Goal: Information Seeking & Learning: Learn about a topic

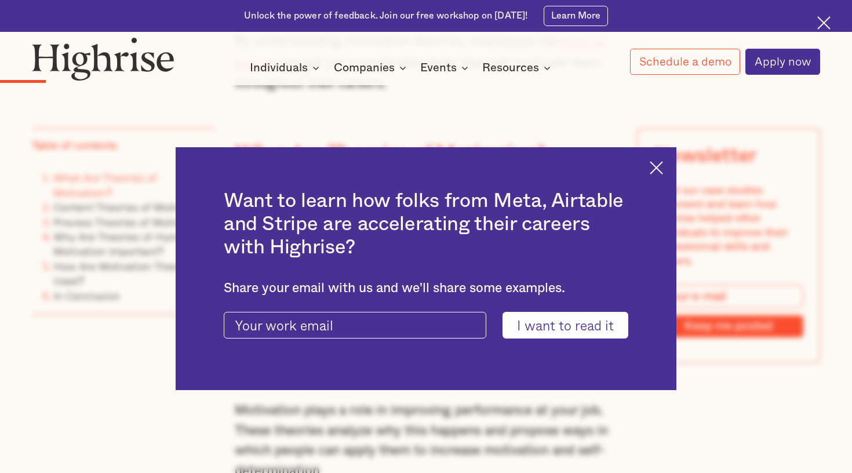
scroll to position [978, 0]
click at [661, 167] on img at bounding box center [656, 167] width 13 height 13
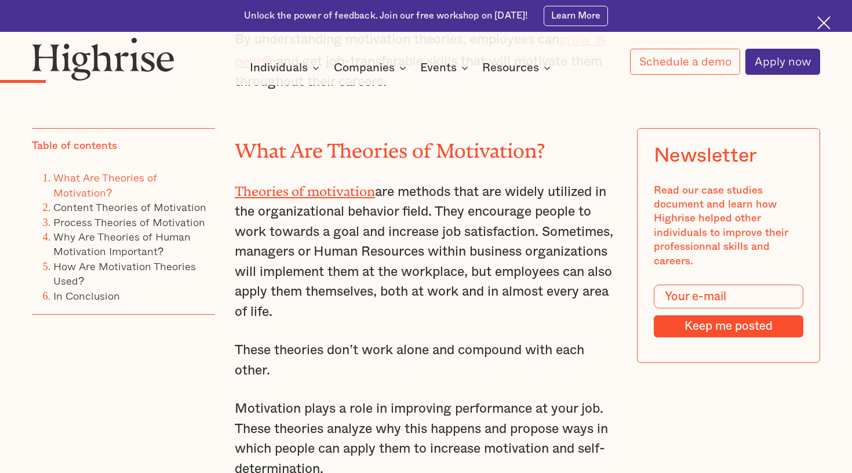
click at [486, 192] on p "Theories of motivation are methods that are widely utilized in the organization…" at bounding box center [426, 251] width 382 height 142
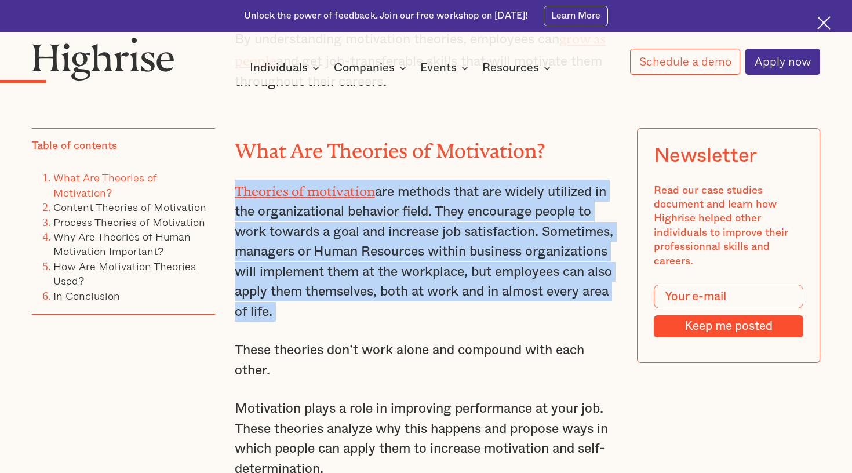
click at [486, 192] on p "Theories of motivation are methods that are widely utilized in the organization…" at bounding box center [426, 251] width 382 height 142
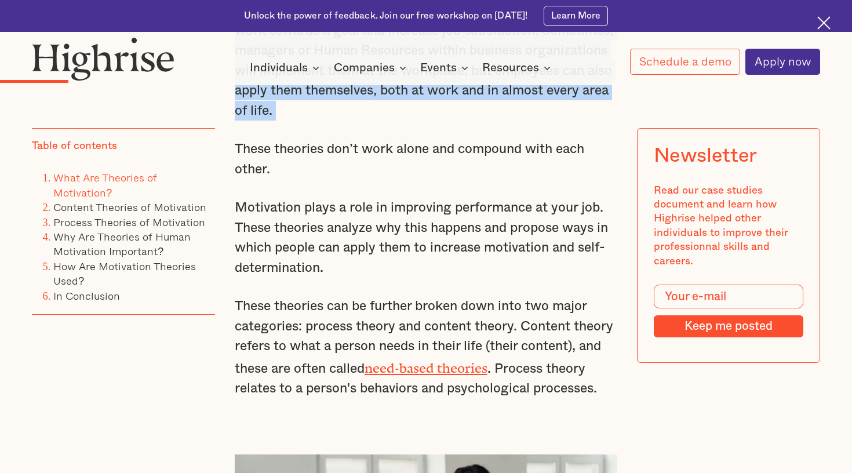
scroll to position [1180, 0]
click at [344, 213] on p "Motivation plays a role in improving performance at your job. These theories an…" at bounding box center [426, 237] width 382 height 80
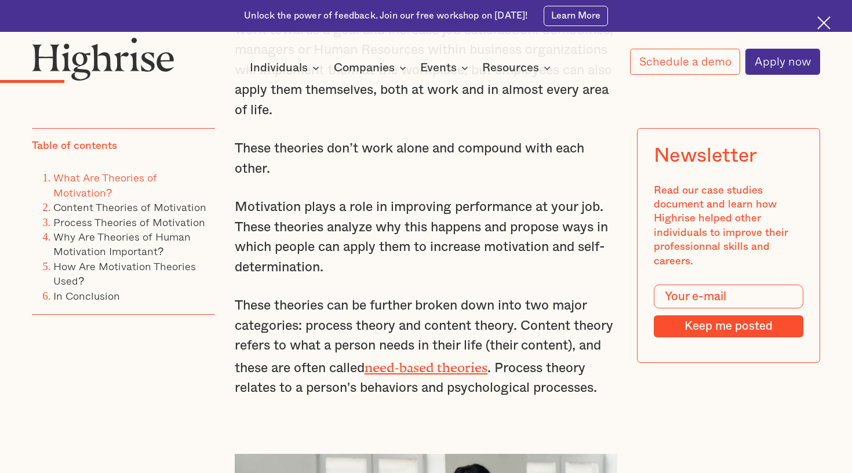
click at [344, 213] on p "Motivation plays a role in improving performance at your job. These theories an…" at bounding box center [426, 237] width 382 height 80
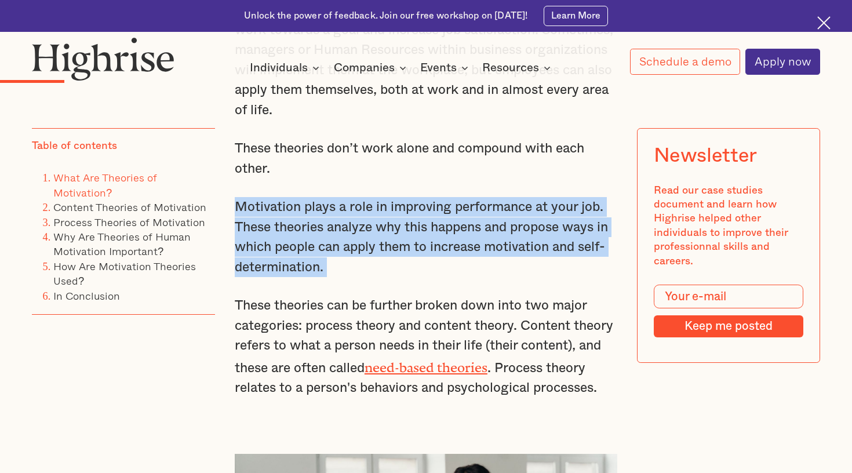
click at [344, 213] on p "Motivation plays a role in improving performance at your job. These theories an…" at bounding box center [426, 237] width 382 height 80
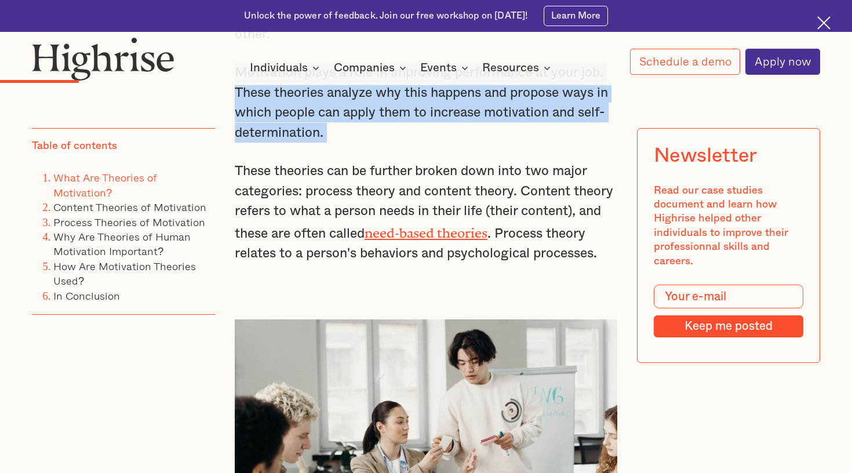
scroll to position [1328, 0]
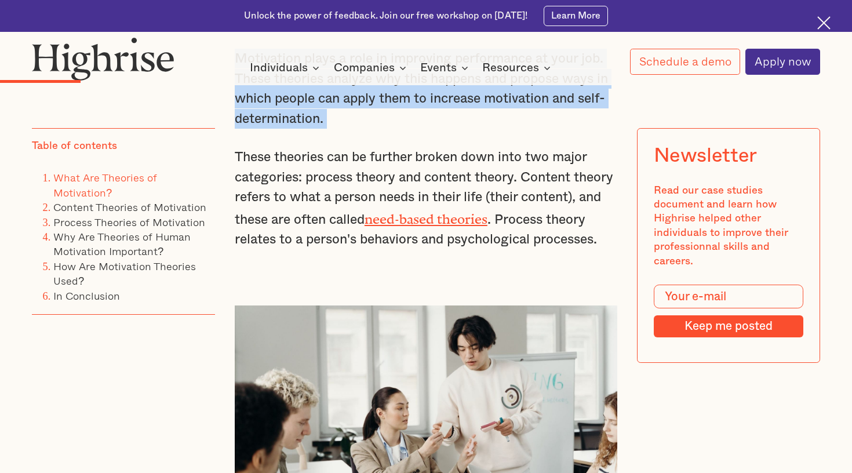
click at [302, 205] on p "These theories can be further broken down into two major categories: process th…" at bounding box center [426, 198] width 382 height 102
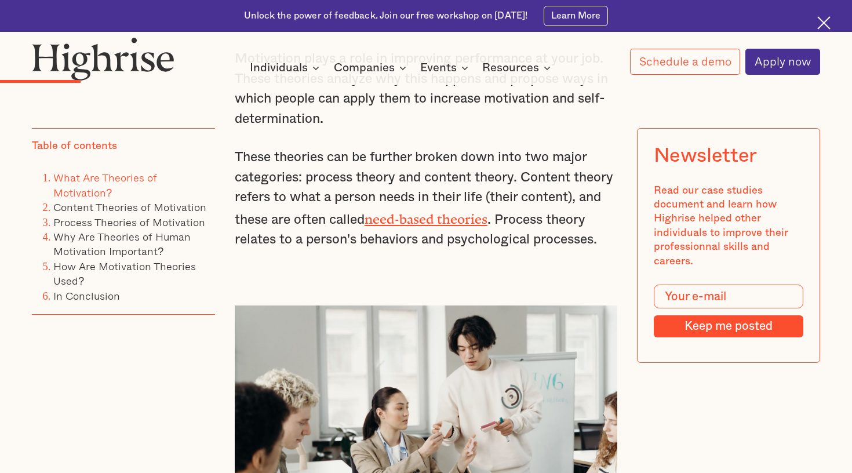
click at [302, 205] on p "These theories can be further broken down into two major categories: process th…" at bounding box center [426, 198] width 382 height 102
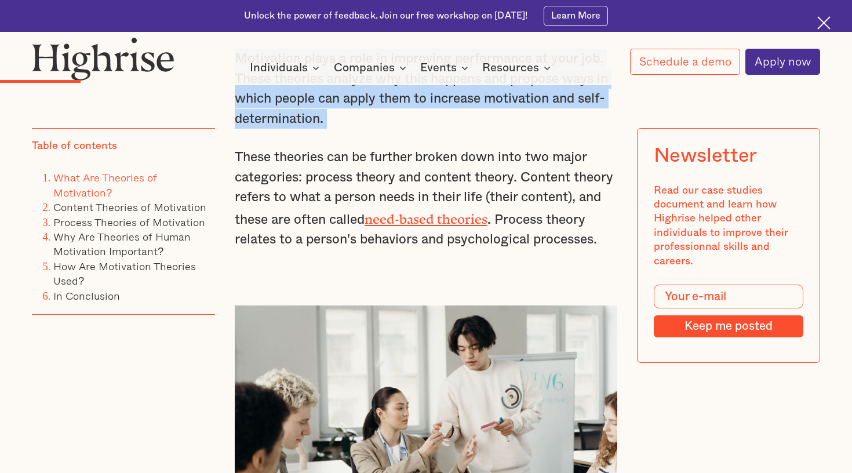
click at [302, 205] on p "These theories can be further broken down into two major categories: process th…" at bounding box center [426, 198] width 382 height 102
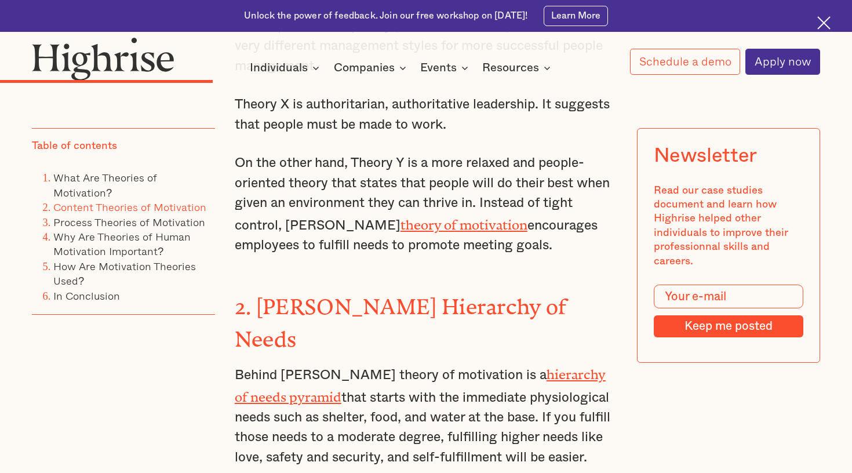
scroll to position [2537, 0]
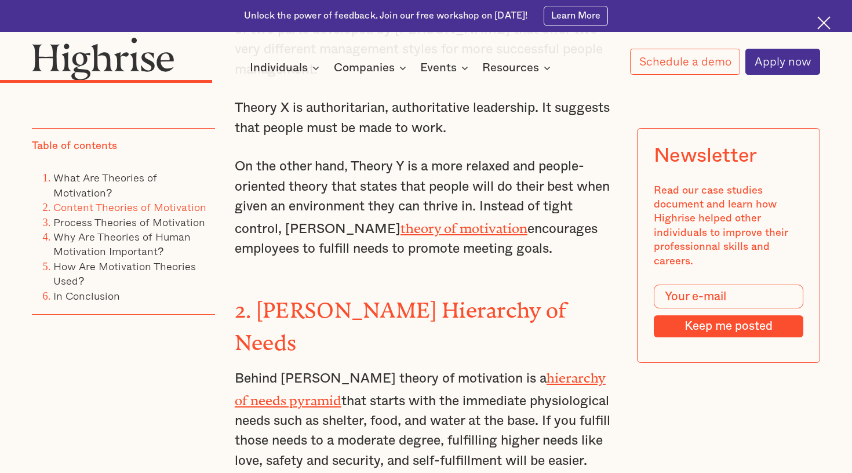
click at [333, 366] on p "Behind [PERSON_NAME] theory of motivation is a hierarchy of needs pyramid that …" at bounding box center [426, 418] width 382 height 104
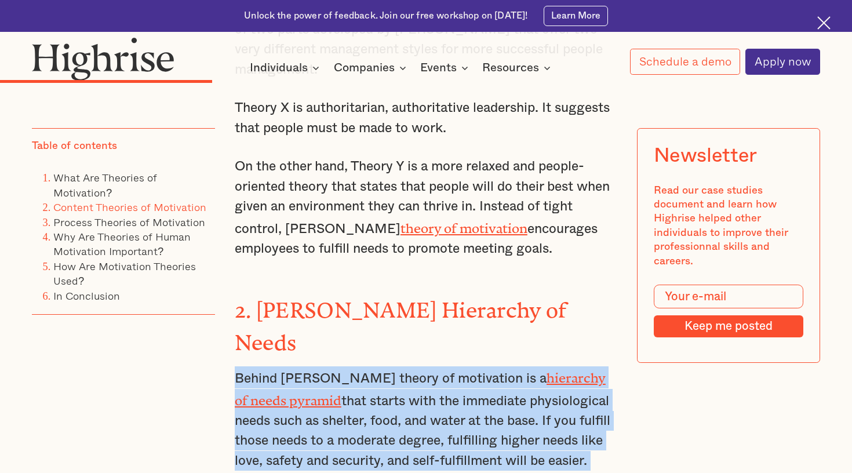
click at [333, 366] on p "Behind [PERSON_NAME] theory of motivation is a hierarchy of needs pyramid that …" at bounding box center [426, 418] width 382 height 104
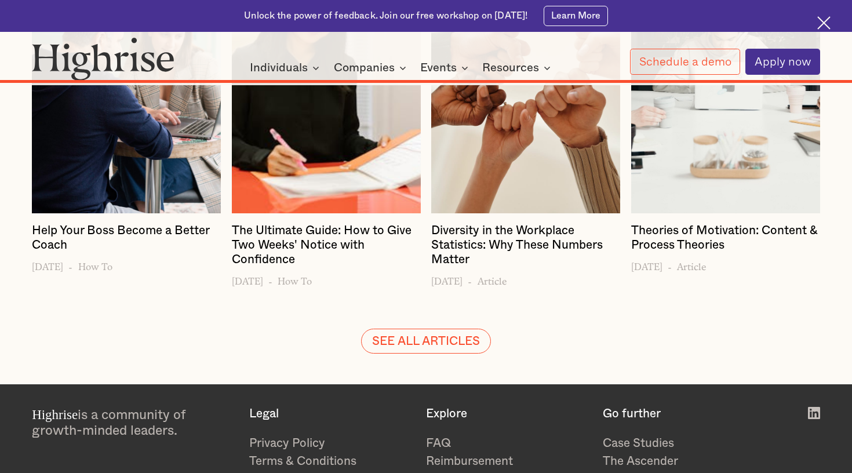
scroll to position [9088, 0]
